Goal: Task Accomplishment & Management: Use online tool/utility

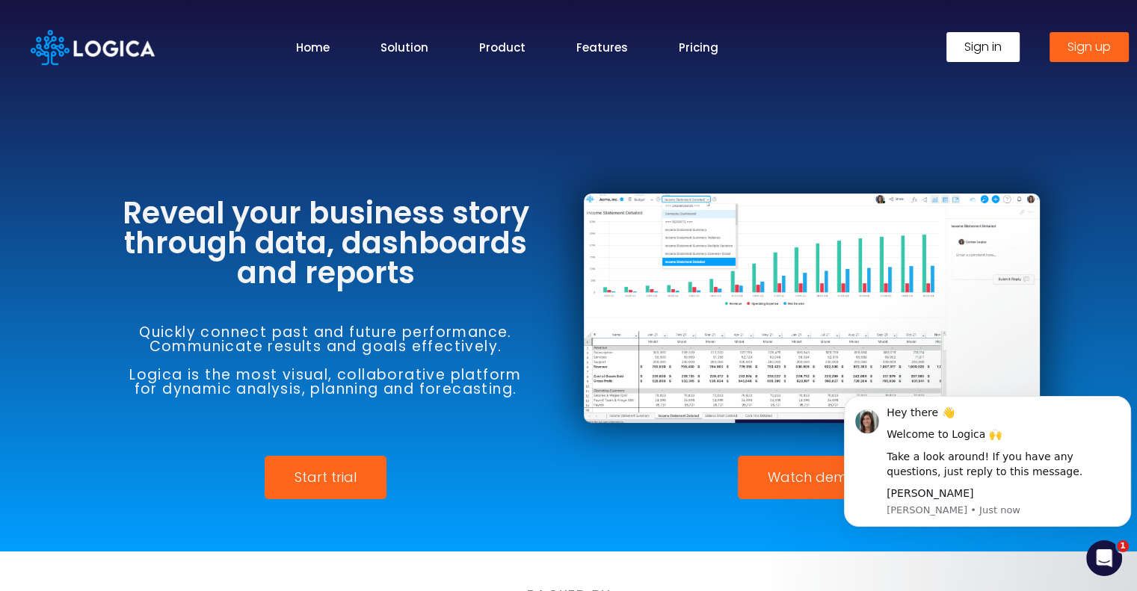
click at [1005, 61] on link "Sign in" at bounding box center [982, 47] width 73 height 30
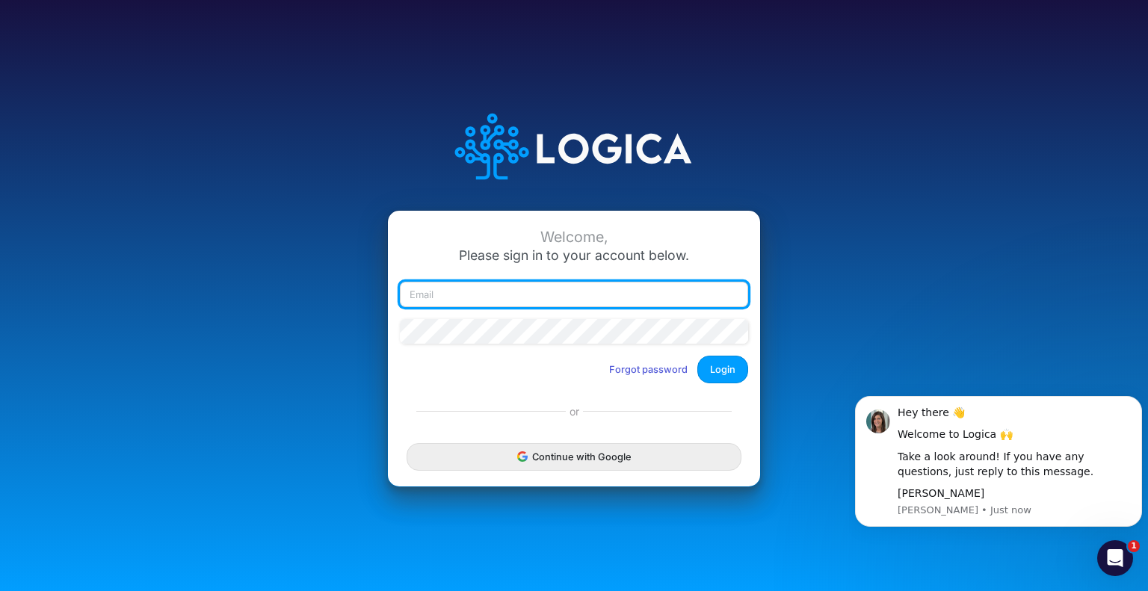
click at [617, 294] on input "email" at bounding box center [574, 294] width 348 height 25
type input "j"
type input "joel.bonaldi@recargapay.com"
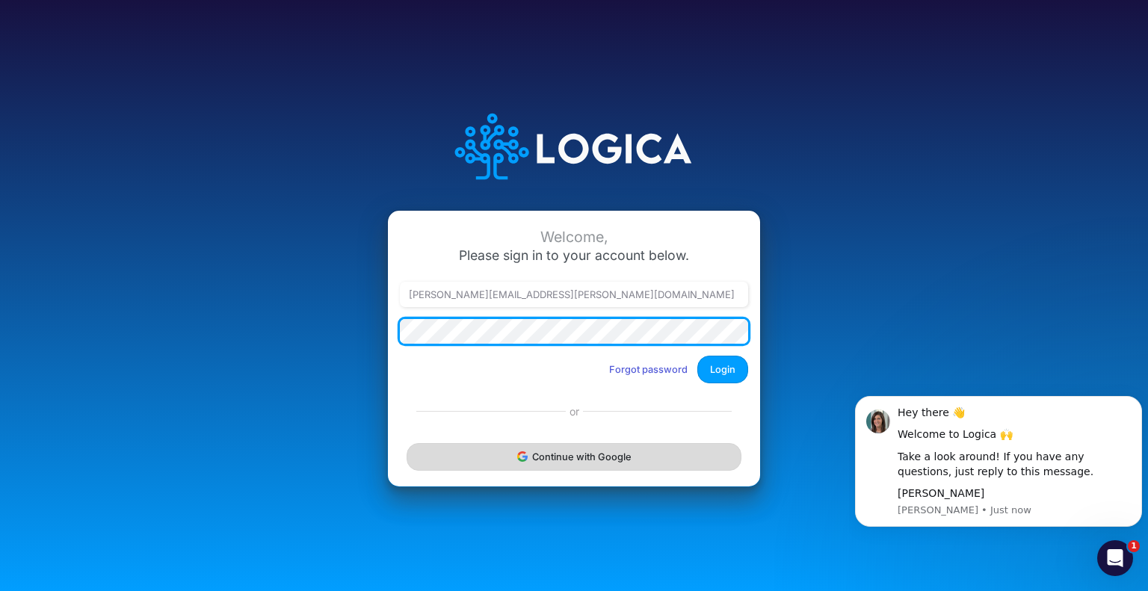
click at [697, 356] on button "Login" at bounding box center [722, 370] width 51 height 28
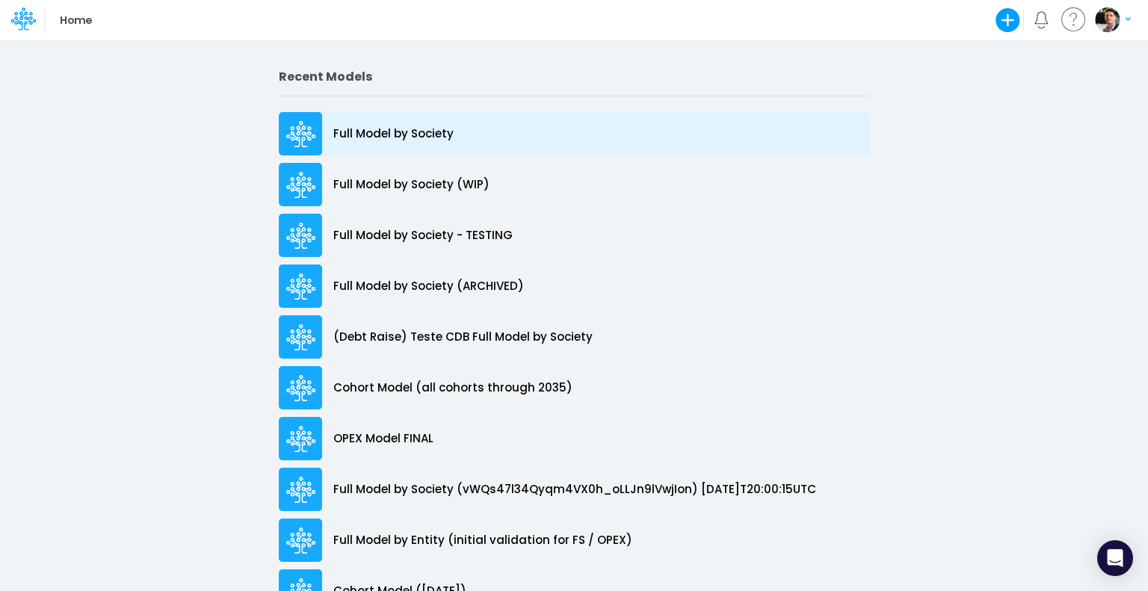
click at [389, 131] on p "Full Model by Society" at bounding box center [393, 134] width 120 height 17
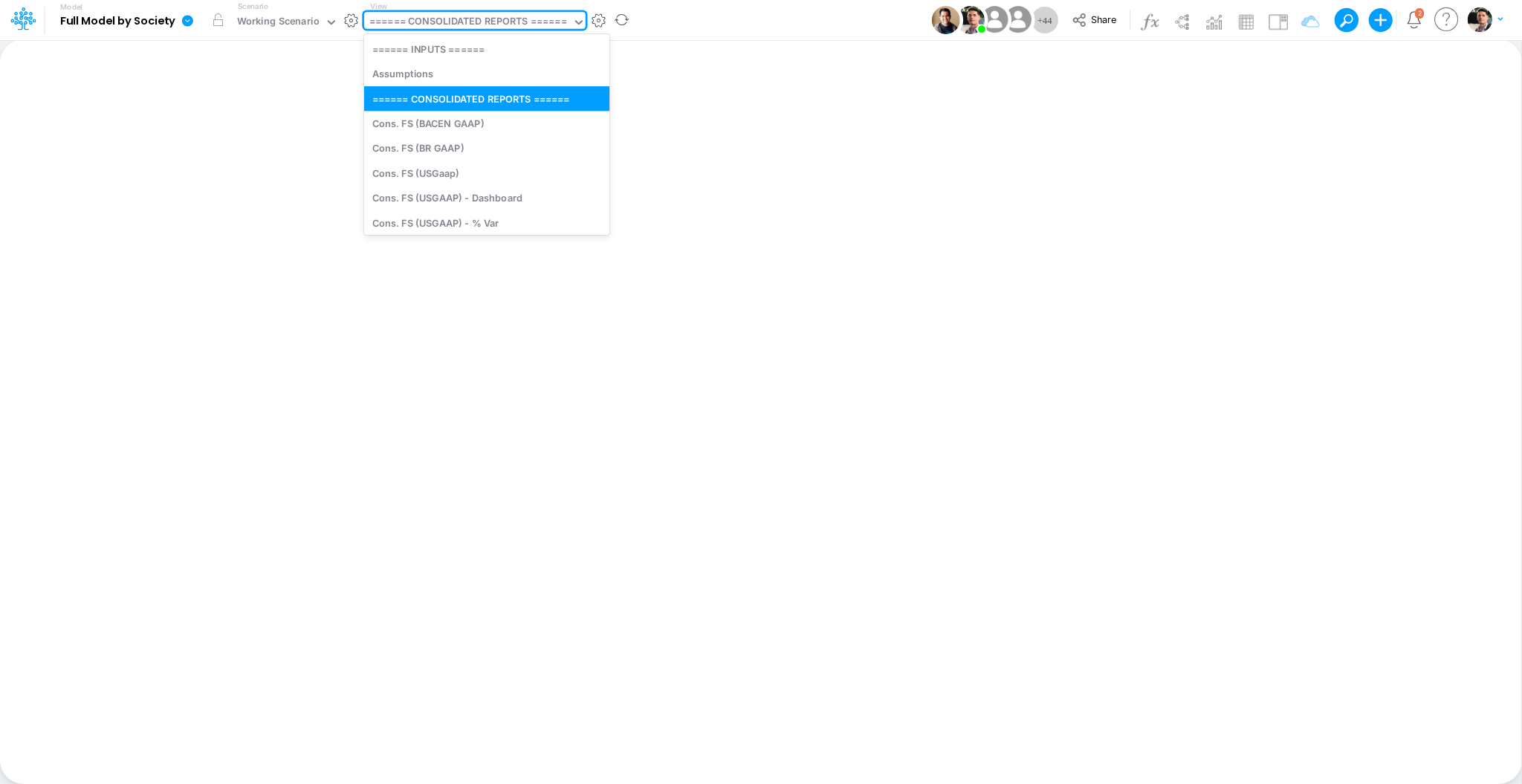
click at [429, 17] on div "====== CONSOLIDATED REPORTS ======" at bounding box center [468, 22] width 198 height 17
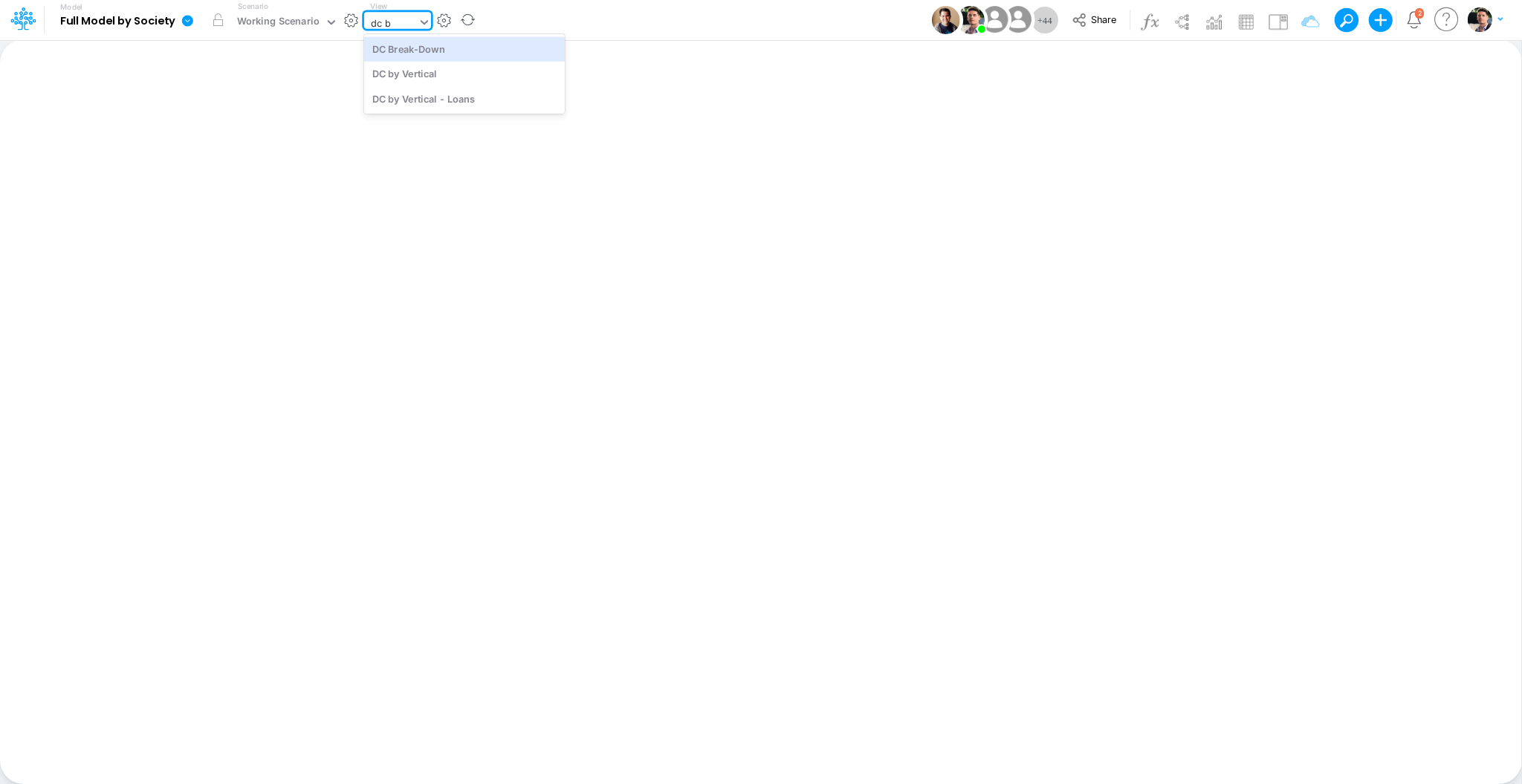
type input "dc by"
type input "DC by Vertical"
